Goal: Task Accomplishment & Management: Use online tool/utility

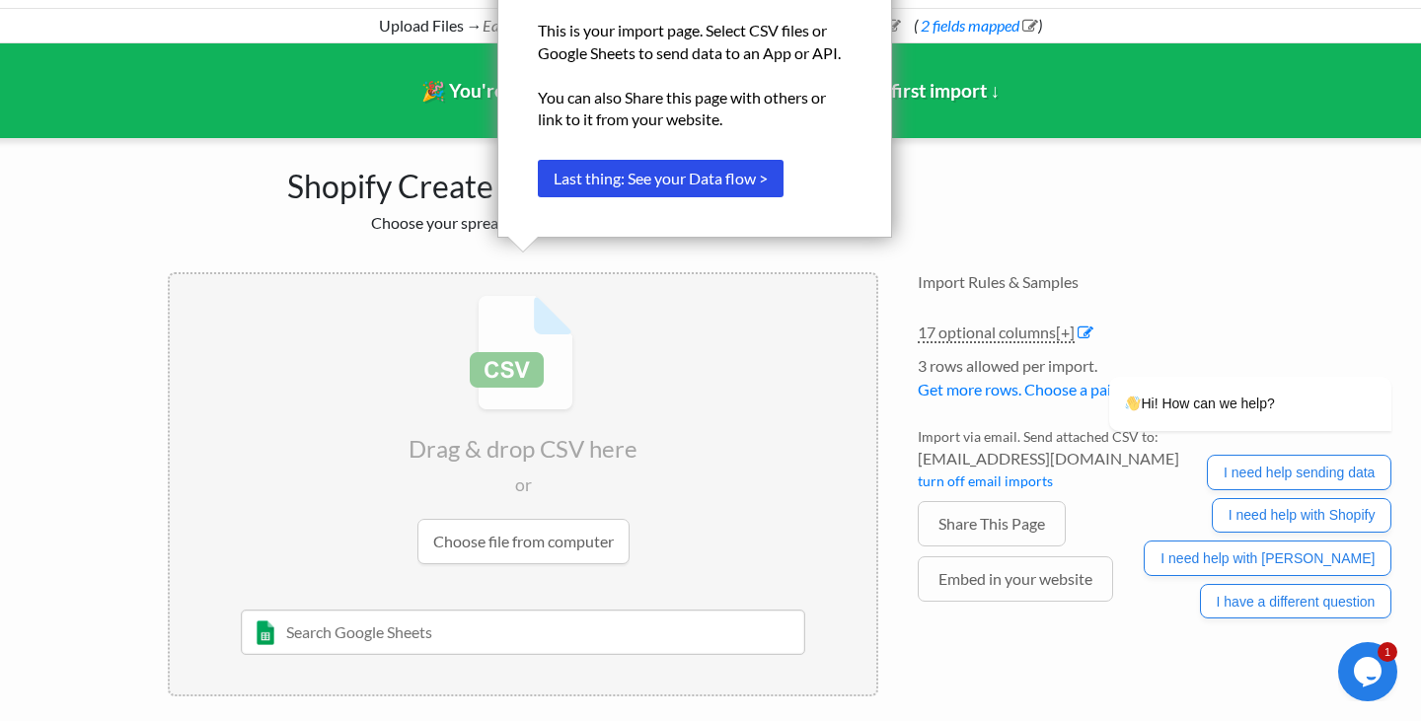
scroll to position [98, 0]
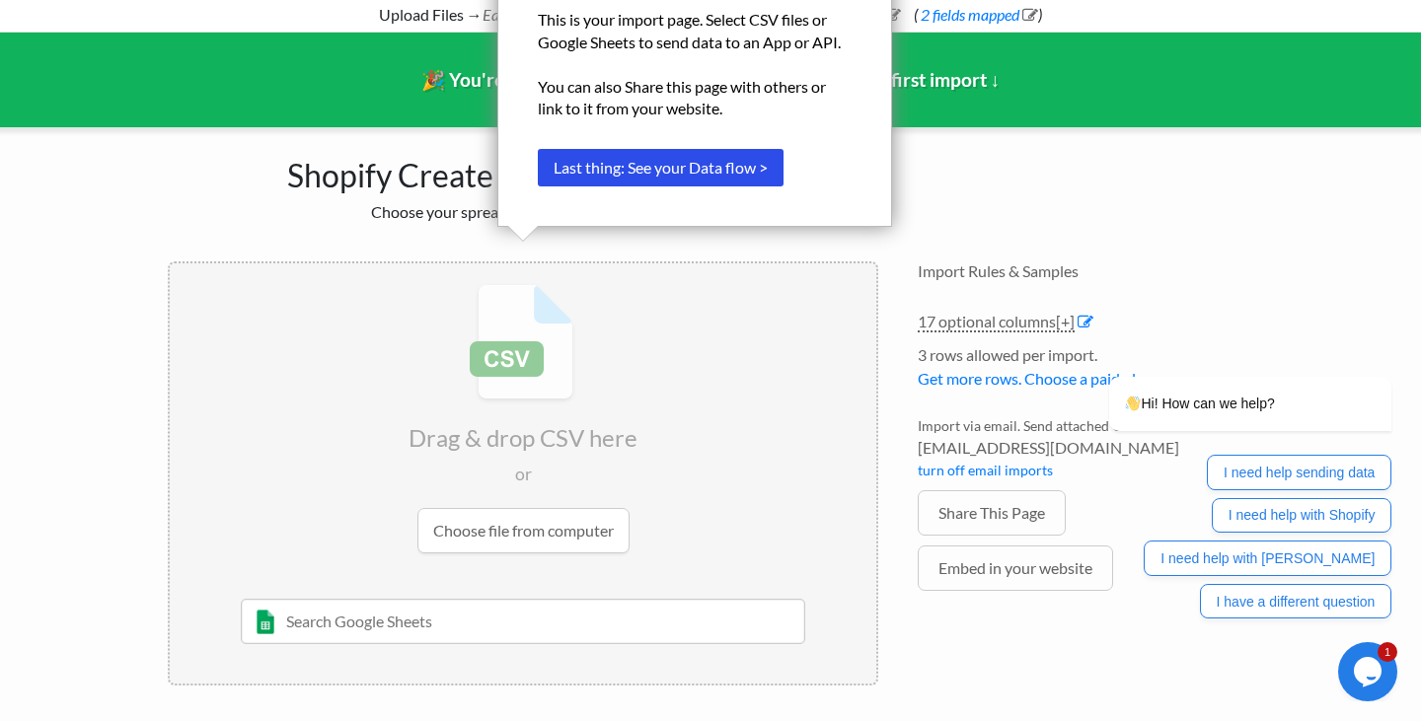
click at [942, 140] on div "Shopify Create Products Import Choose your spreadsheet below to import. Drag & …" at bounding box center [710, 416] width 1125 height 578
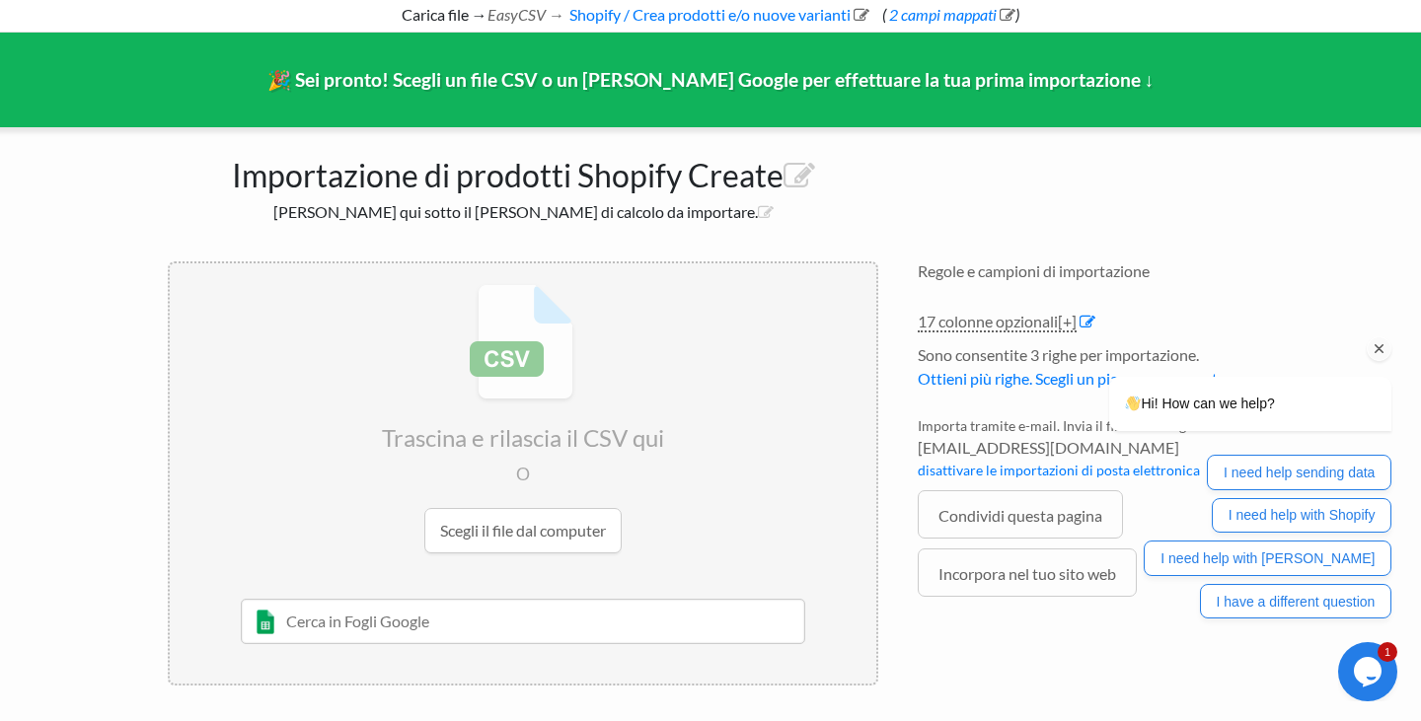
scroll to position [90, 0]
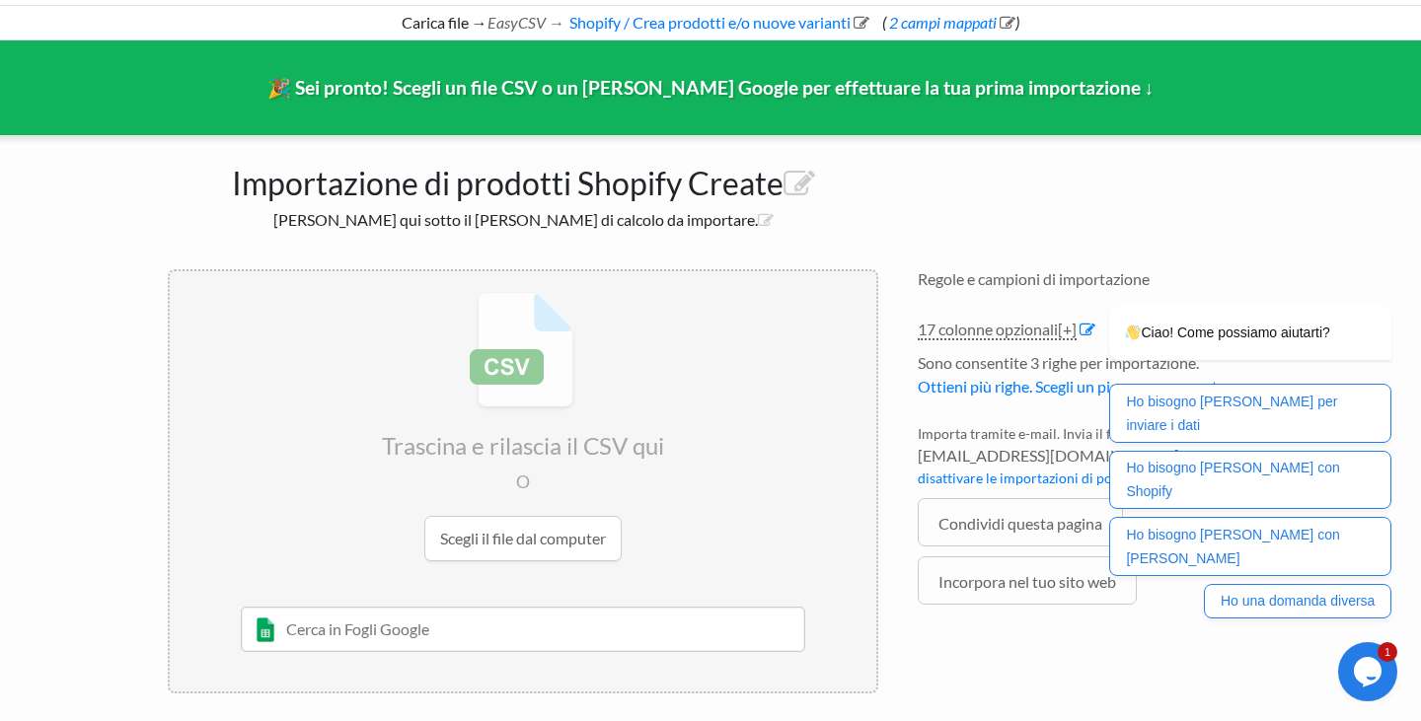
click at [1028, 203] on div "Importazione di prodotti Shopify Create Seleziona qui sotto il [PERSON_NAME] di…" at bounding box center [710, 424] width 1125 height 578
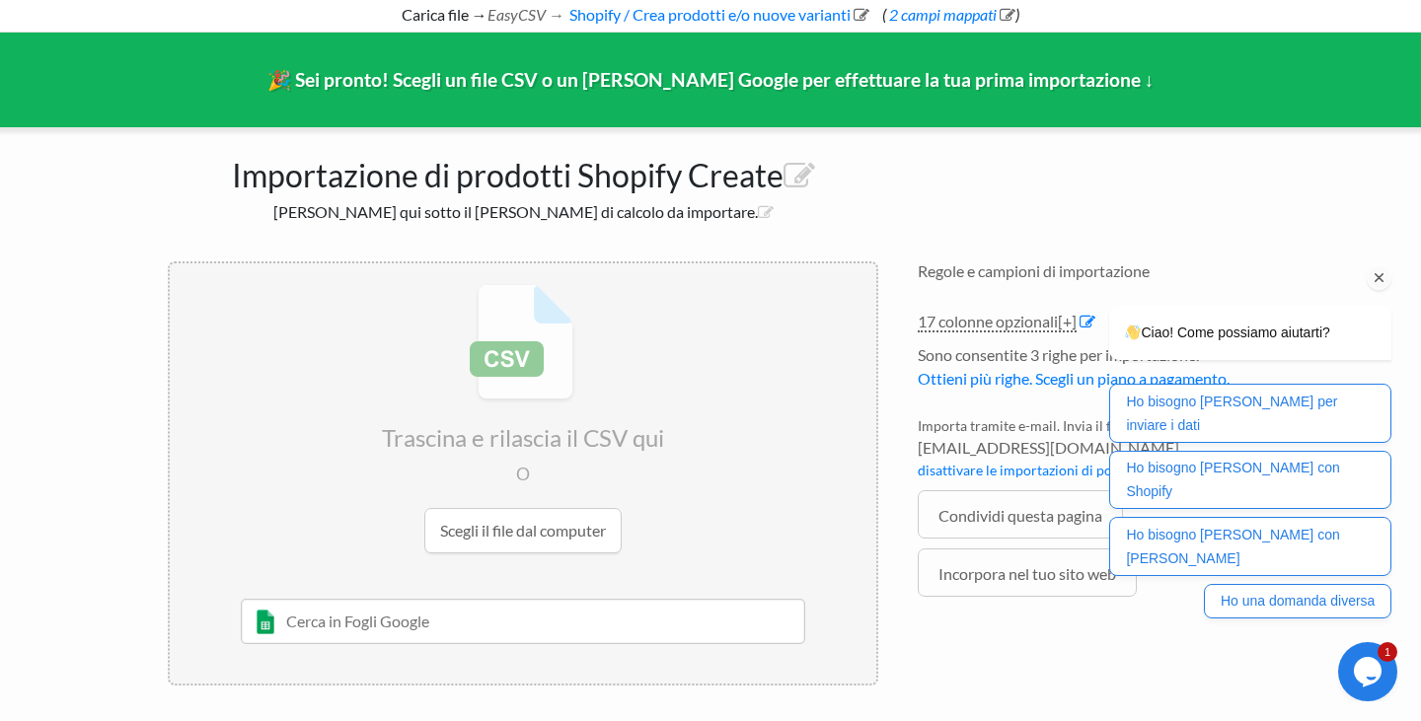
click at [1380, 287] on icon "Cattura l'attenzione della chat" at bounding box center [1380, 278] width 18 height 18
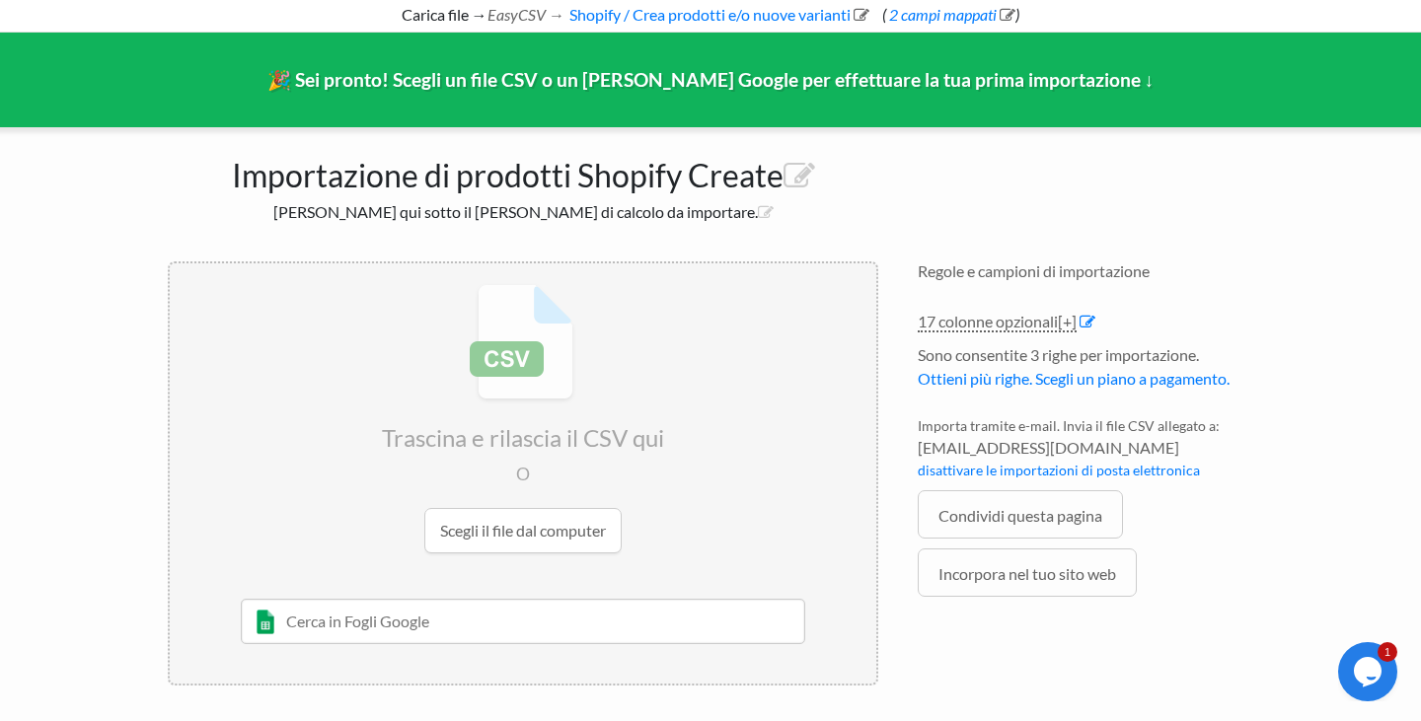
click at [566, 521] on input "file" at bounding box center [523, 418] width 707 height 311
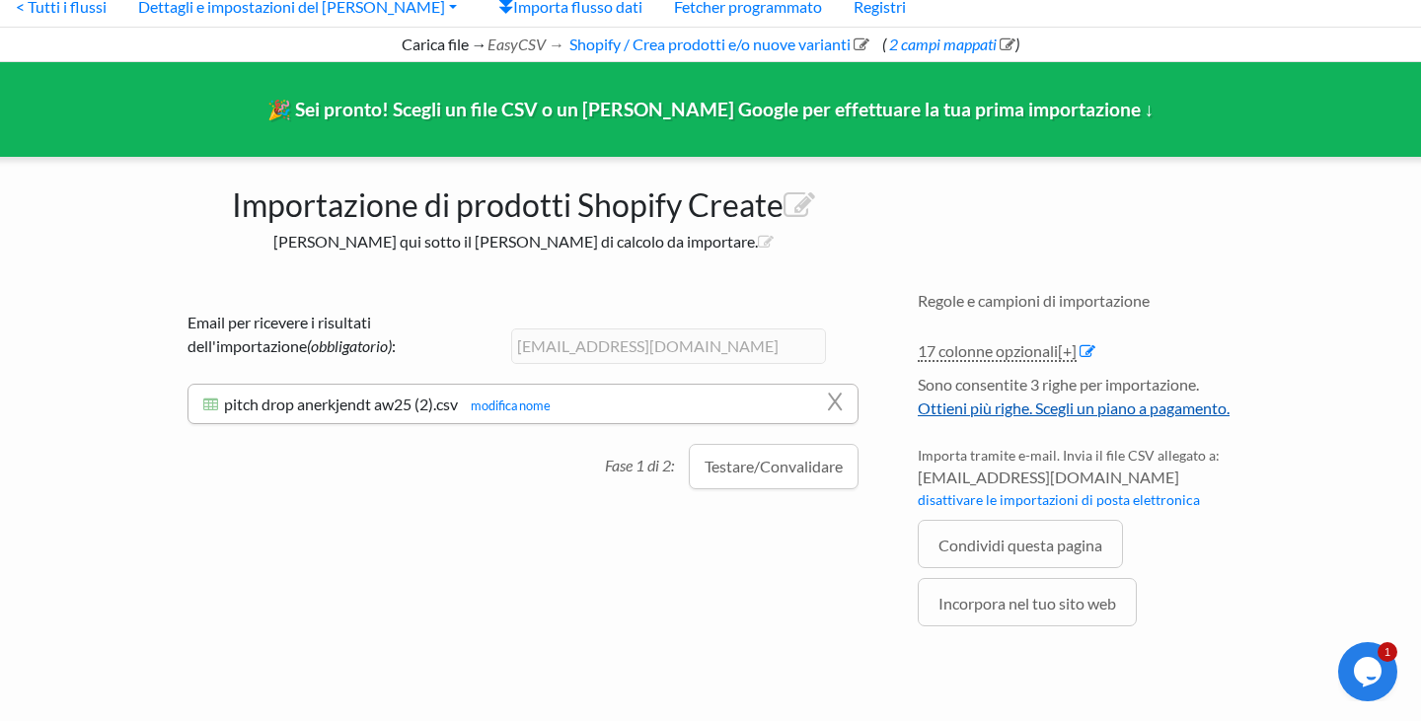
click at [1035, 413] on font "Ottieni più righe. Scegli un piano a pagamento." at bounding box center [1074, 408] width 312 height 19
